Goal: Task Accomplishment & Management: Contribute content

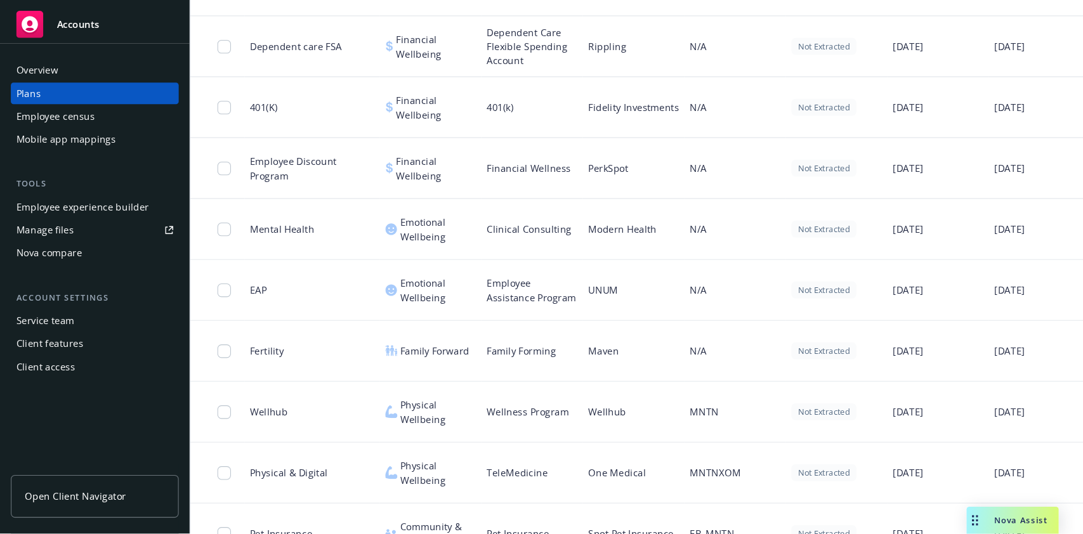
scroll to position [1745, 0]
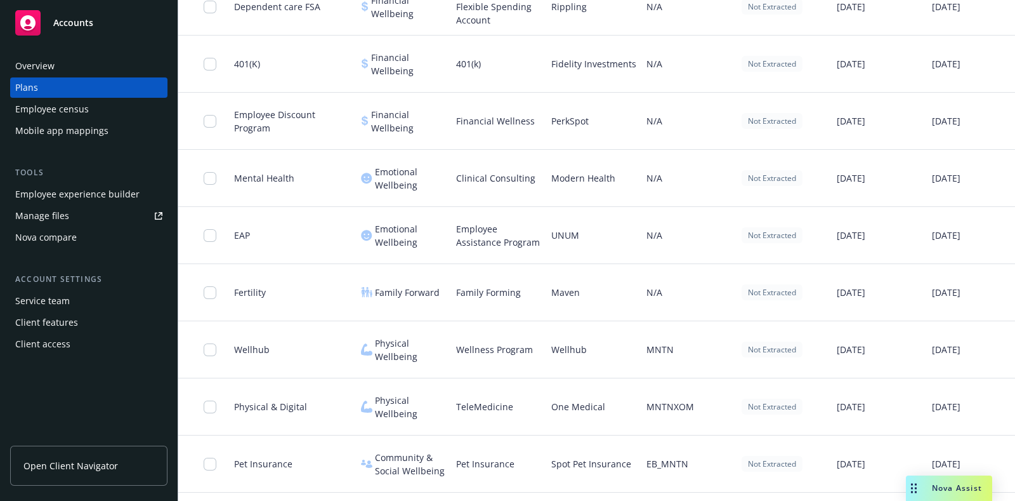
click at [296, 276] on div "Fertility" at bounding box center [292, 292] width 127 height 57
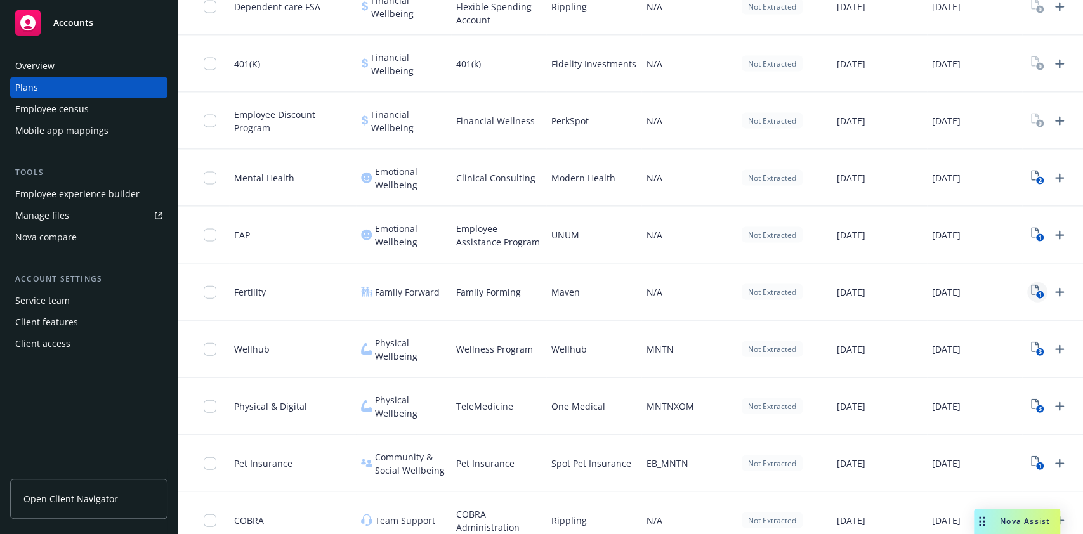
click at [1015, 287] on icon "View Plan Documents" at bounding box center [1035, 290] width 8 height 10
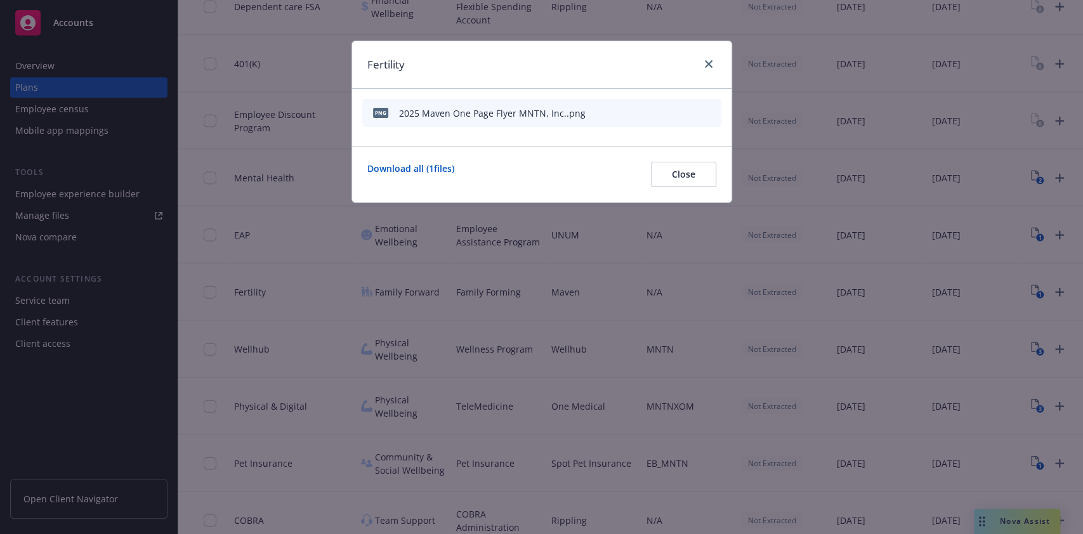
click at [688, 108] on icon "preview file" at bounding box center [688, 112] width 11 height 9
click at [706, 62] on icon "close" at bounding box center [709, 64] width 8 height 8
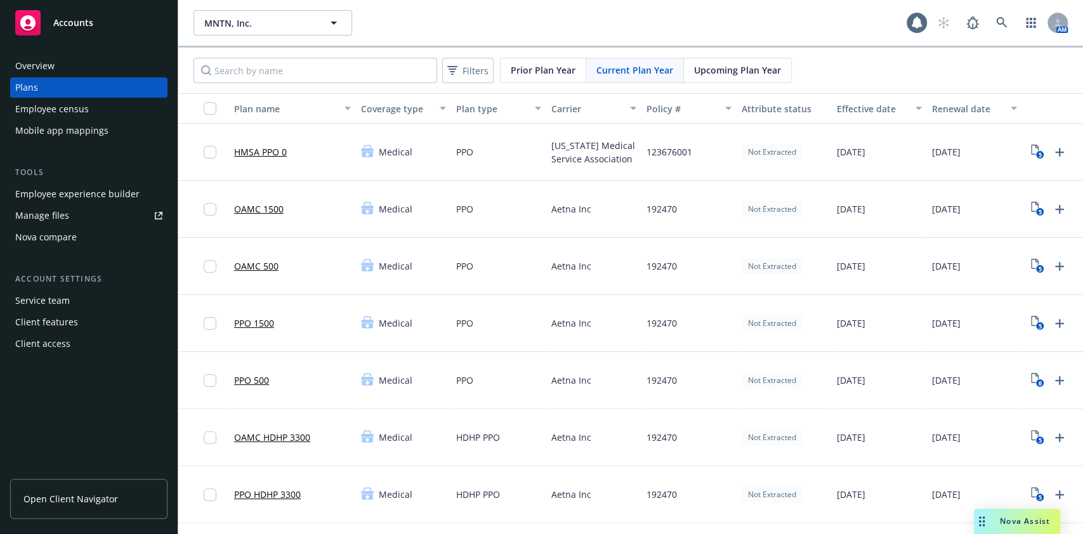
click at [717, 71] on span "Upcoming Plan Year" at bounding box center [737, 69] width 87 height 13
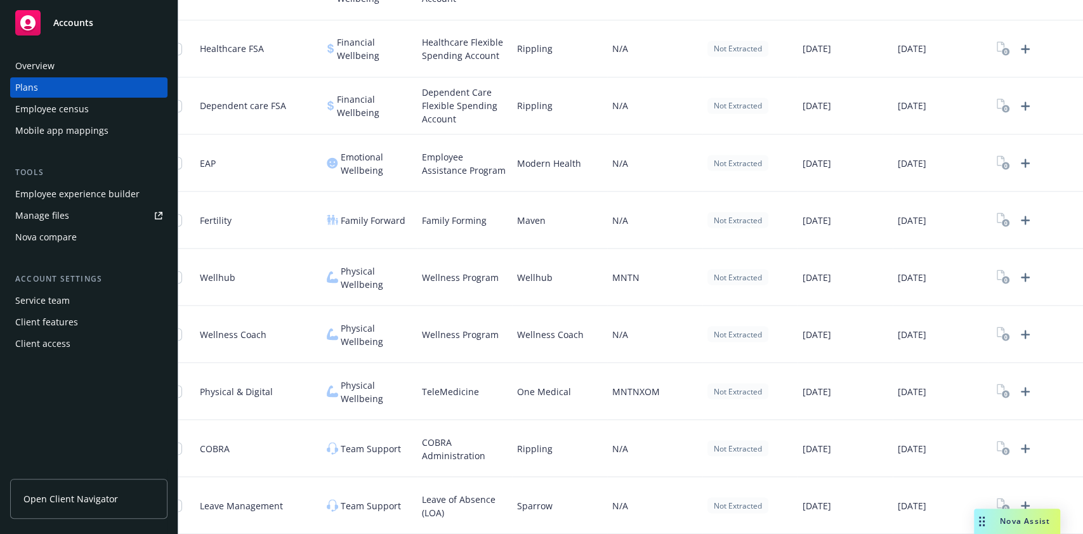
scroll to position [12, 37]
click at [1015, 213] on icon "Upload Plan Documents" at bounding box center [1025, 220] width 15 height 15
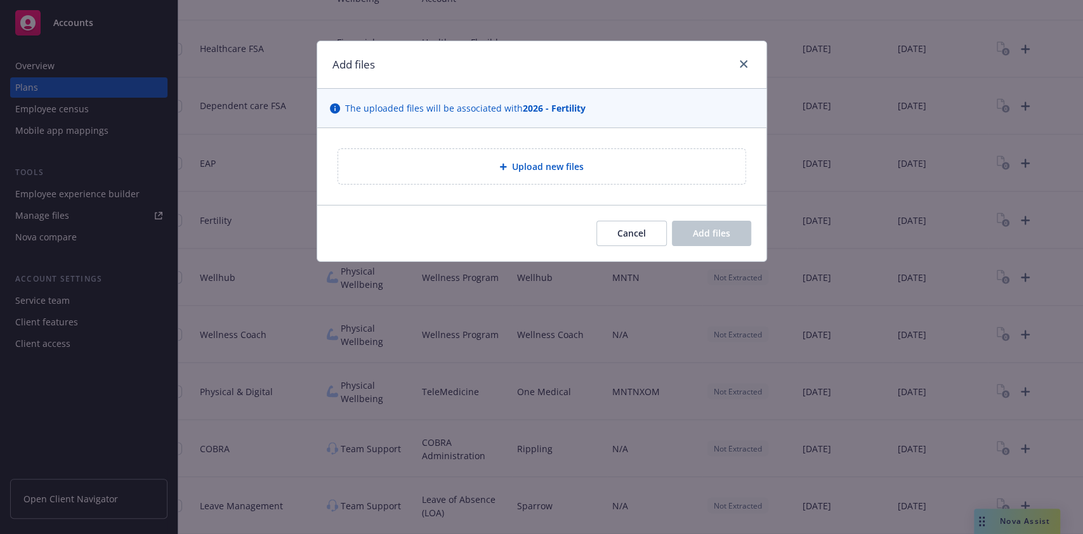
click at [538, 165] on span "Upload new files" at bounding box center [548, 166] width 72 height 13
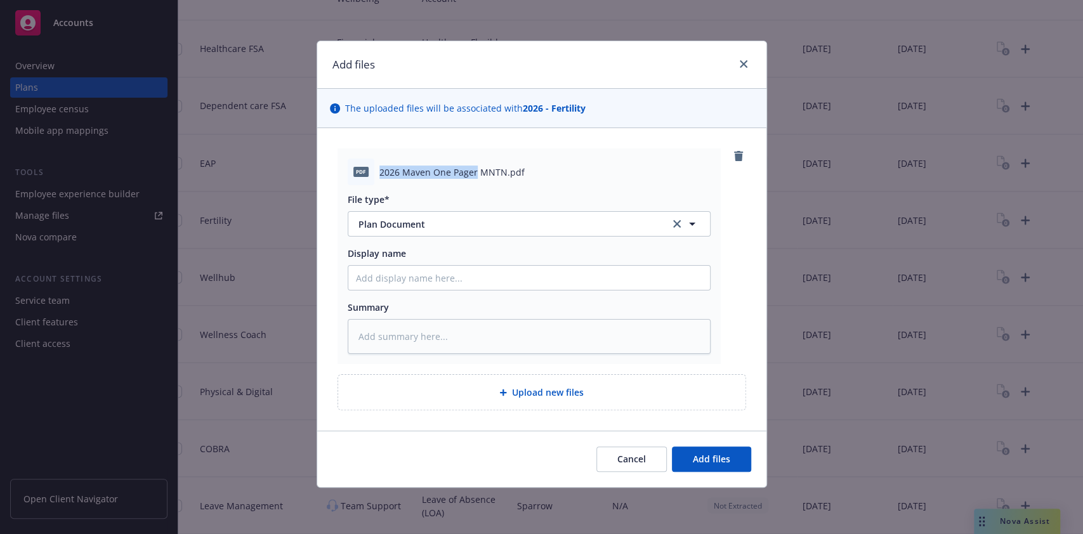
drag, startPoint x: 376, startPoint y: 170, endPoint x: 468, endPoint y: 173, distance: 92.7
click at [475, 174] on div "pdf 2026 Maven One Pager MNTN.pdf" at bounding box center [529, 172] width 363 height 27
copy span "2026 Maven One Pager"
click at [438, 272] on input "Display name" at bounding box center [529, 278] width 362 height 24
paste input "2026 Maven One Pager"
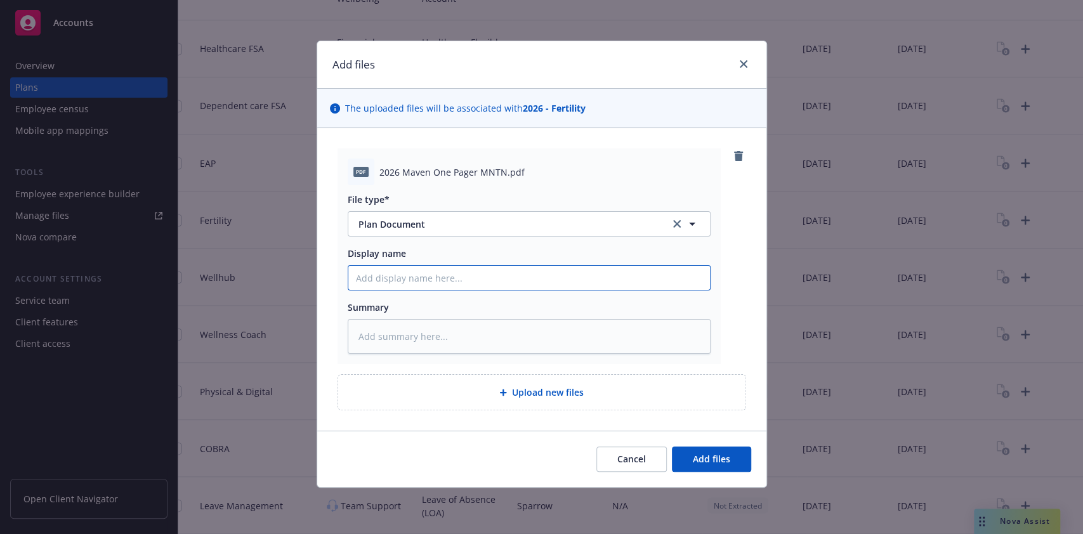
type textarea "x"
type input "2026 Maven One Pager"
click at [693, 459] on span "Add files" at bounding box center [711, 459] width 37 height 12
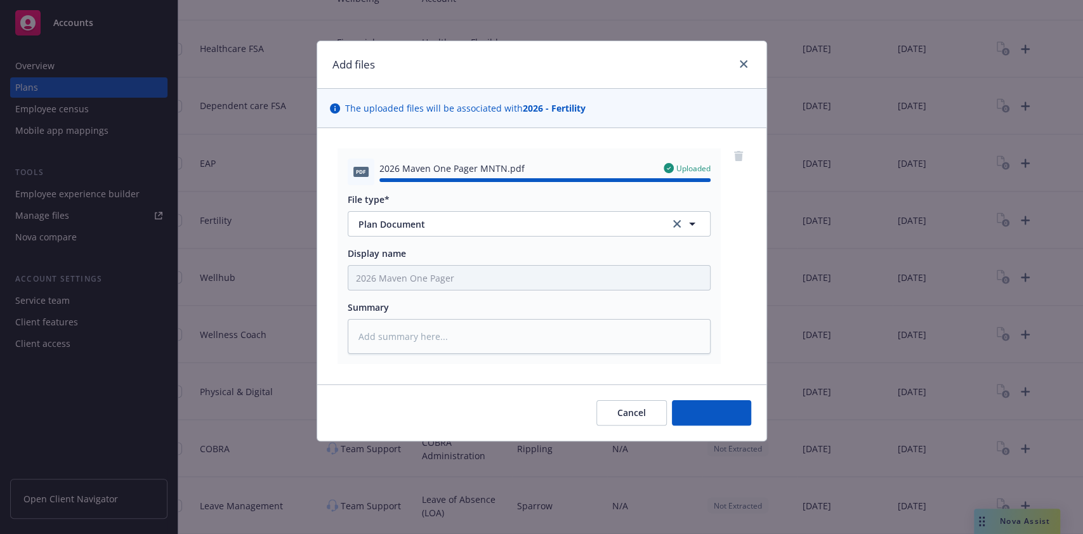
type textarea "x"
